Goal: Task Accomplishment & Management: Use online tool/utility

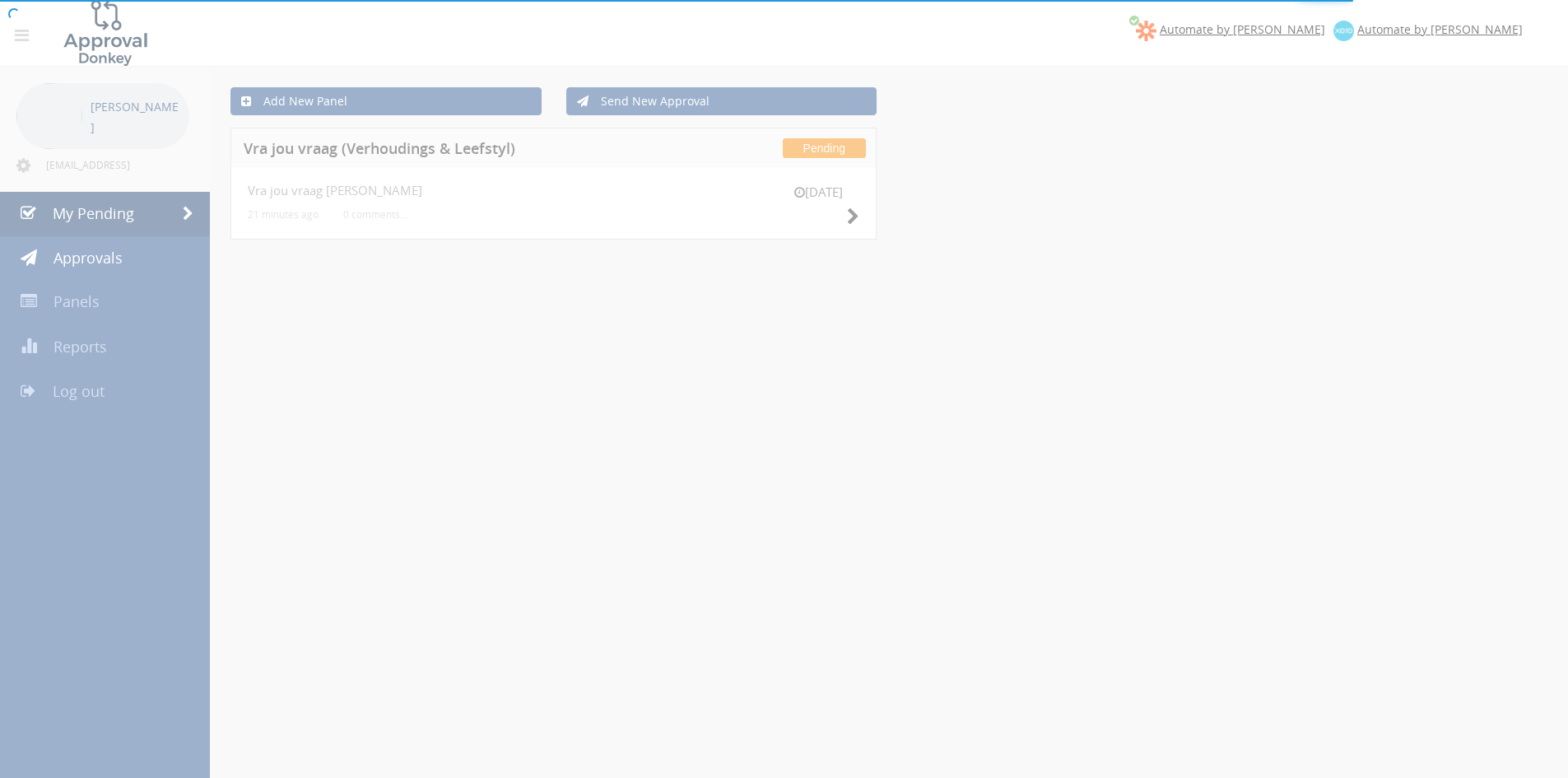
click at [852, 220] on div at bounding box center [784, 389] width 1568 height 778
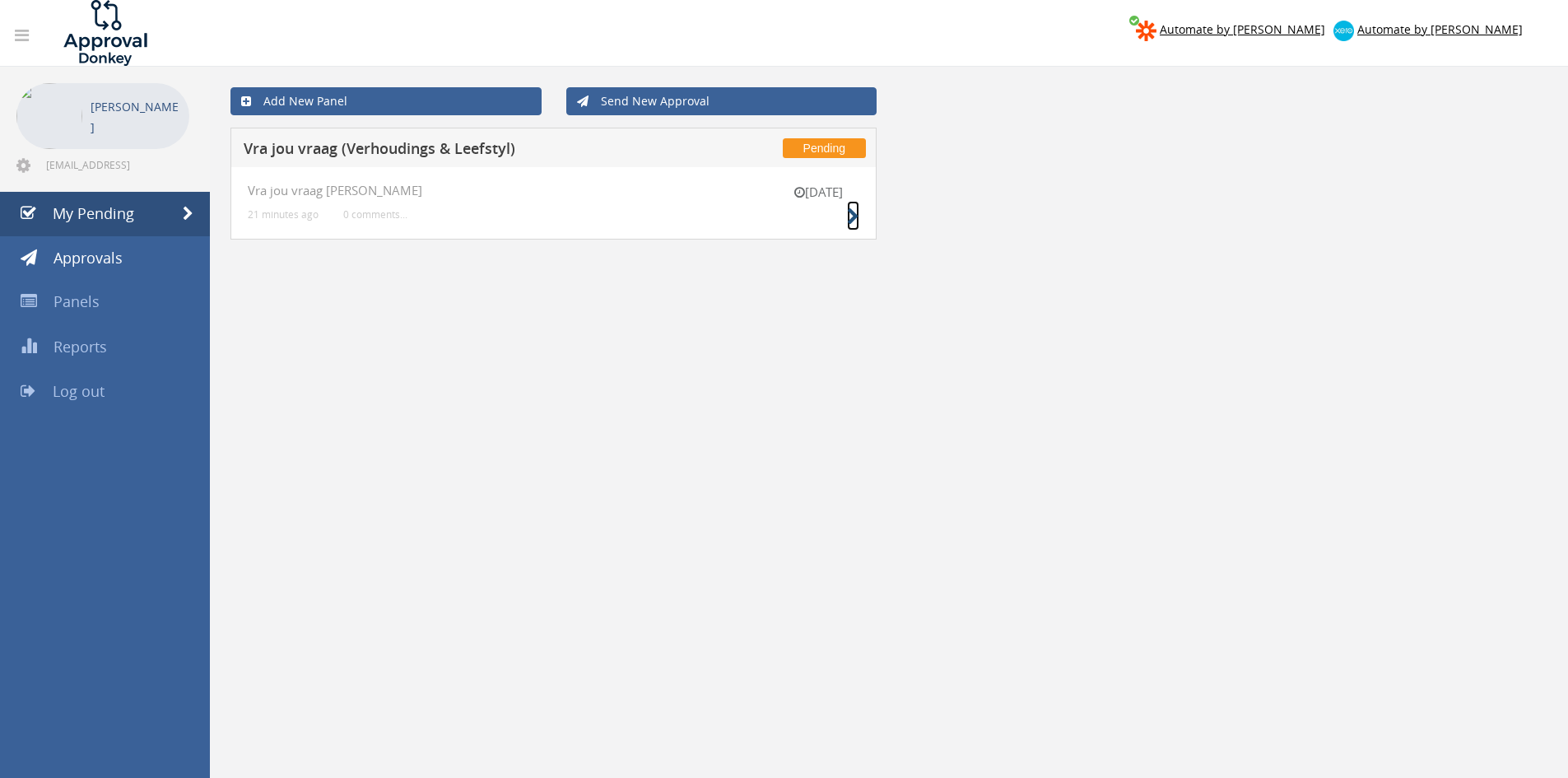
click at [847, 214] on icon at bounding box center [853, 217] width 13 height 18
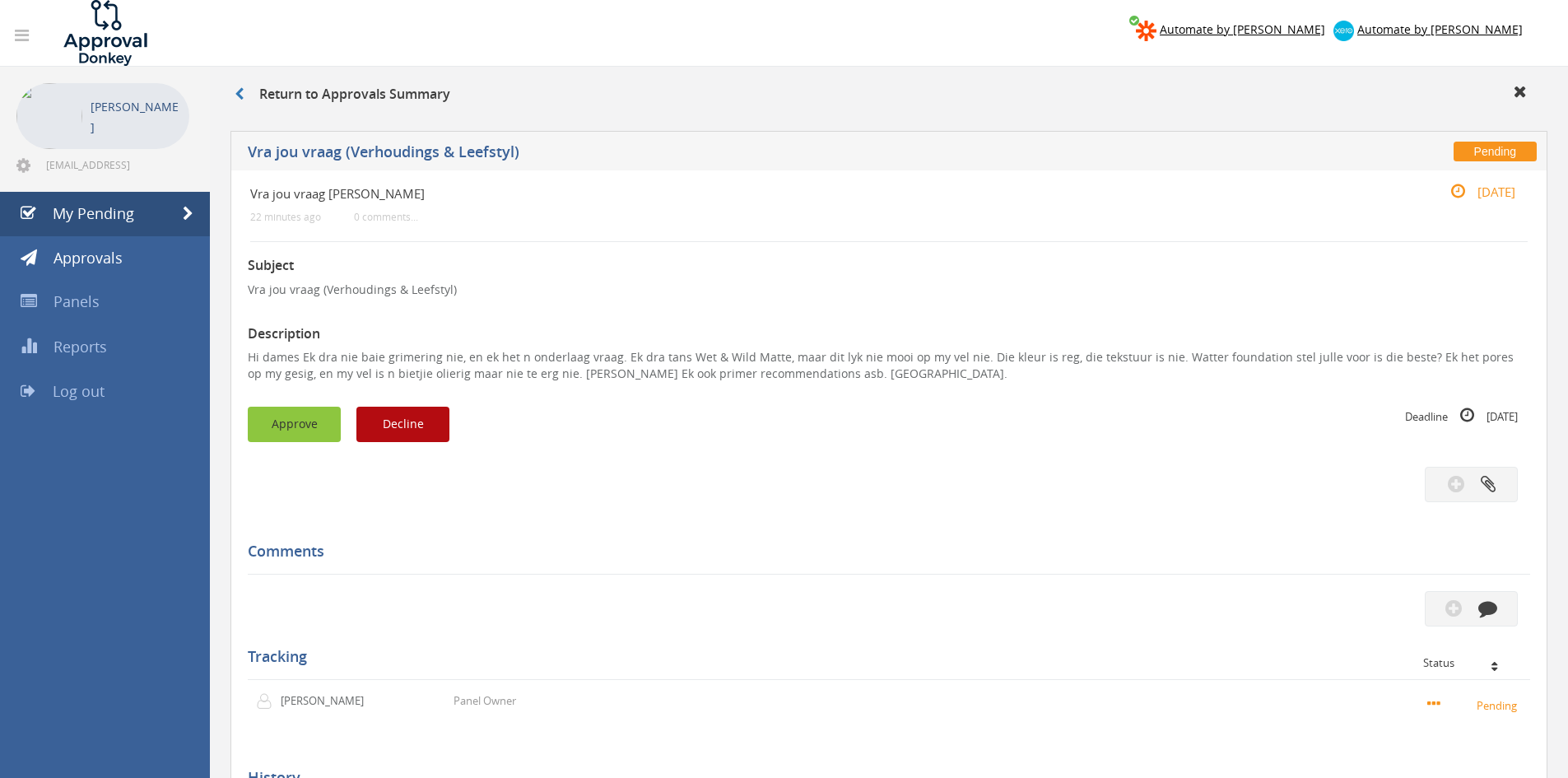
click at [308, 414] on button "Approve" at bounding box center [294, 424] width 93 height 35
